Goal: Information Seeking & Learning: Learn about a topic

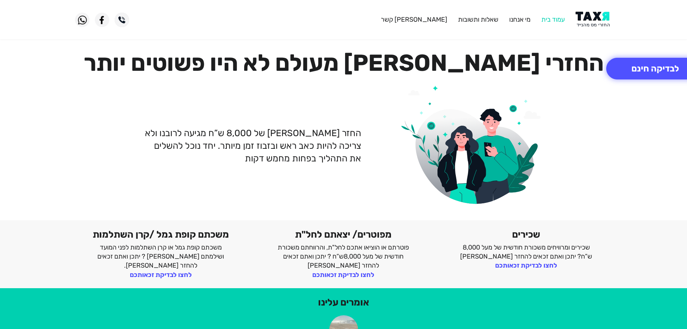
click at [548, 19] on link "עמוד בית" at bounding box center [553, 20] width 23 height 8
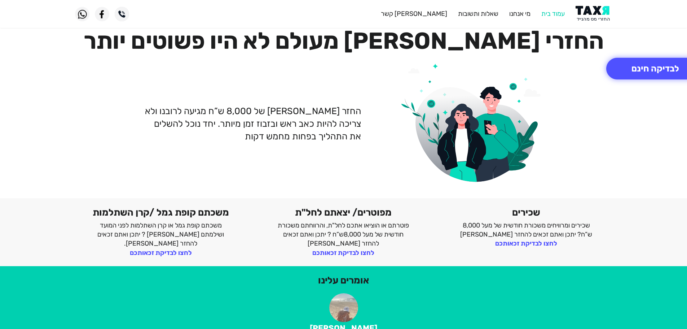
scroll to position [108, 0]
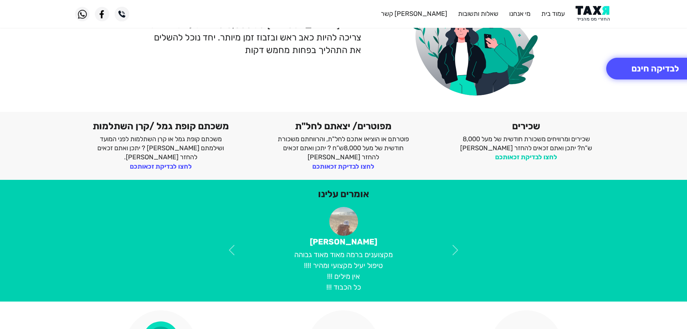
click at [520, 158] on link "לחצו לבדיקת זכאותכם" at bounding box center [526, 157] width 62 height 8
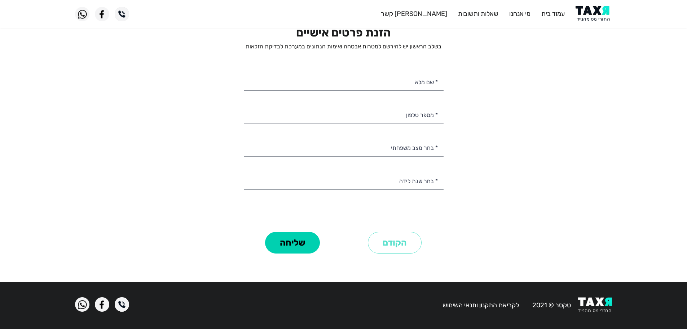
scroll to position [11, 0]
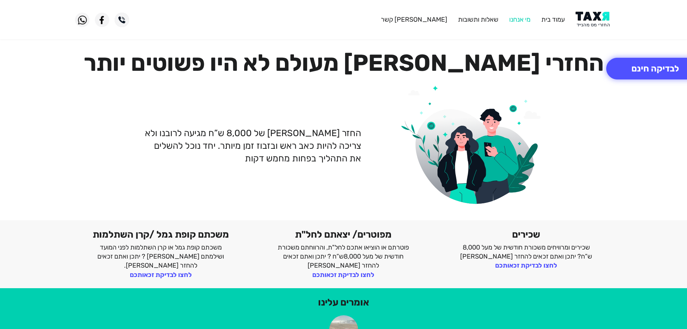
click at [521, 20] on link "מי אנחנו" at bounding box center [519, 20] width 21 height 8
click at [645, 76] on button "לבדיקה חינם" at bounding box center [655, 69] width 98 height 22
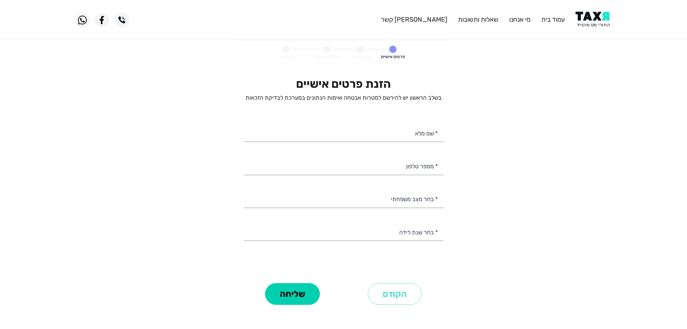
select select
click at [523, 22] on link "מי אנחנו" at bounding box center [519, 20] width 21 height 8
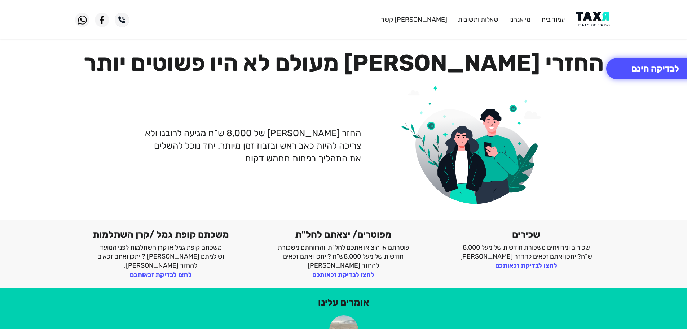
click at [598, 23] on img at bounding box center [594, 20] width 36 height 16
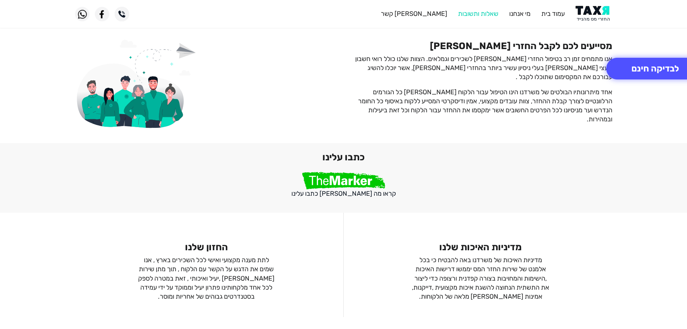
click at [479, 16] on link "שאלות ותשובות" at bounding box center [478, 14] width 40 height 8
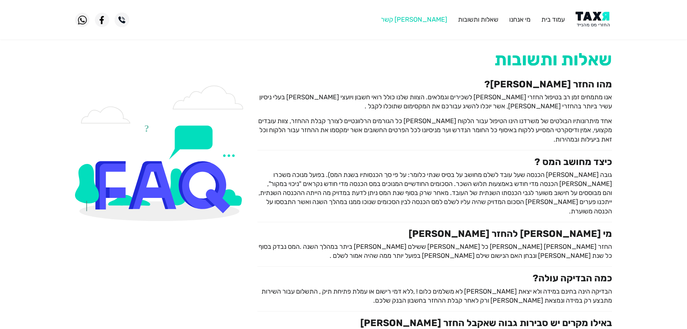
click at [435, 15] on li "[PERSON_NAME] קשר" at bounding box center [414, 19] width 66 height 9
click at [436, 15] on li "[PERSON_NAME] קשר" at bounding box center [414, 19] width 66 height 9
click at [597, 18] on img at bounding box center [594, 20] width 36 height 16
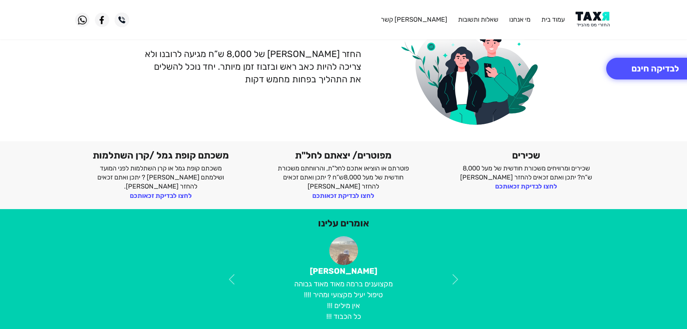
scroll to position [383, 0]
